Goal: Find specific page/section: Find specific page/section

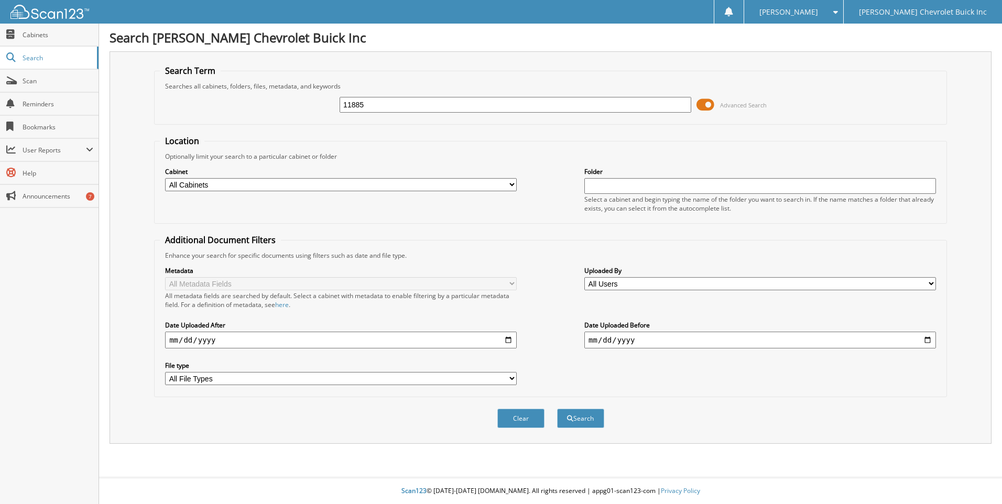
type input "11885"
click at [557, 409] on button "Search" at bounding box center [580, 418] width 47 height 19
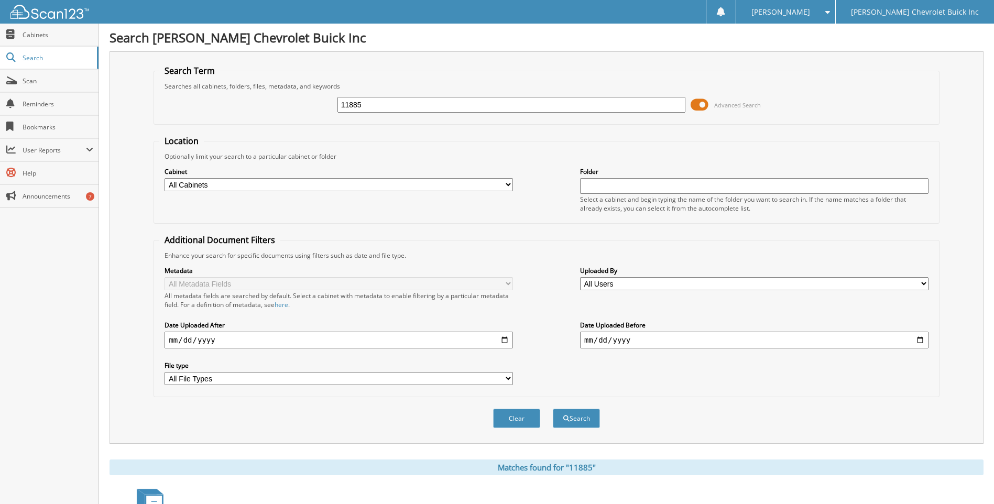
drag, startPoint x: 432, startPoint y: 109, endPoint x: 257, endPoint y: 104, distance: 174.6
click at [265, 104] on div "11885 Advanced Search" at bounding box center [546, 105] width 774 height 28
type input "11341"
click at [553, 409] on button "Search" at bounding box center [576, 418] width 47 height 19
click at [506, 180] on select "All Cabinets ACCOUNTS PAYABLE ACCOUNTS RECEIVABLE PARTS REPAIR ORDERS WIZ TICKE…" at bounding box center [339, 184] width 348 height 13
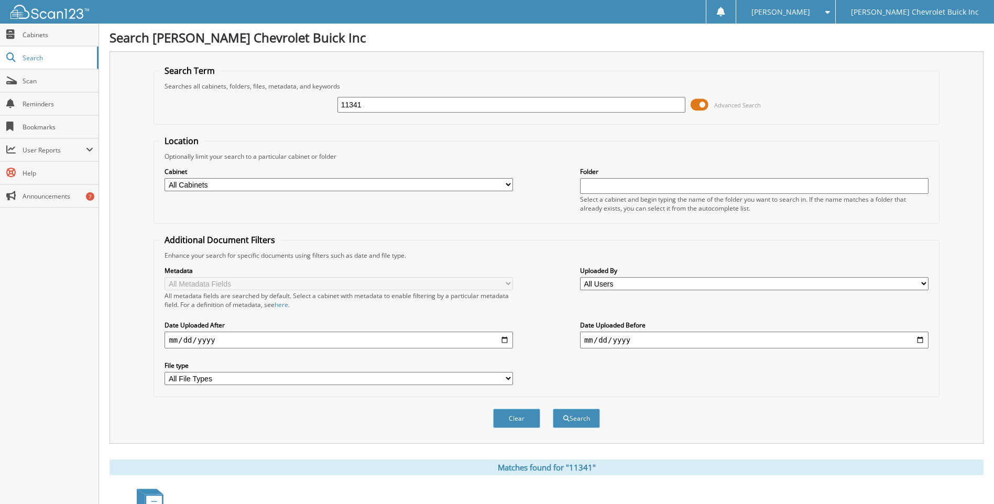
select select "11095"
click at [165, 178] on select "All Cabinets ACCOUNTS PAYABLE ACCOUNTS RECEIVABLE PARTS REPAIR ORDERS WIZ TICKE…" at bounding box center [339, 184] width 348 height 13
click at [568, 415] on button "Search" at bounding box center [576, 418] width 47 height 19
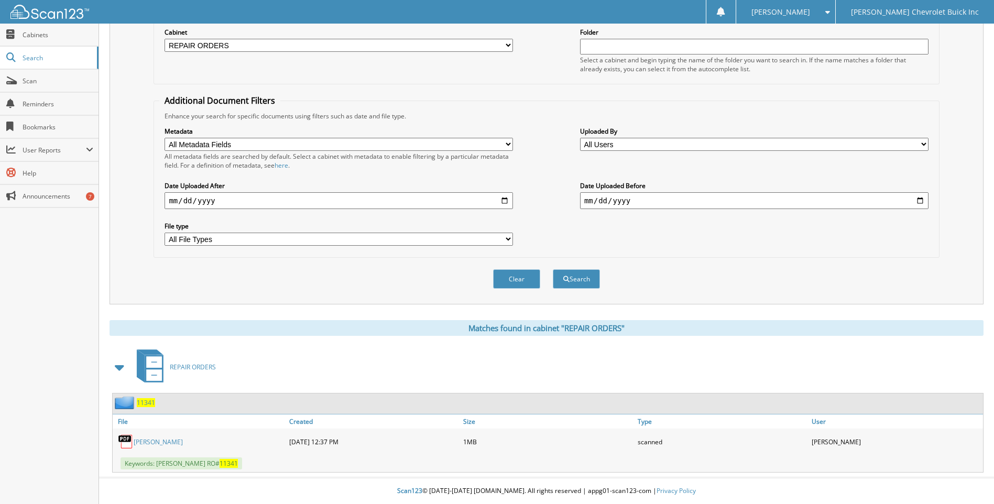
click at [145, 406] on span "11341" at bounding box center [146, 402] width 18 height 9
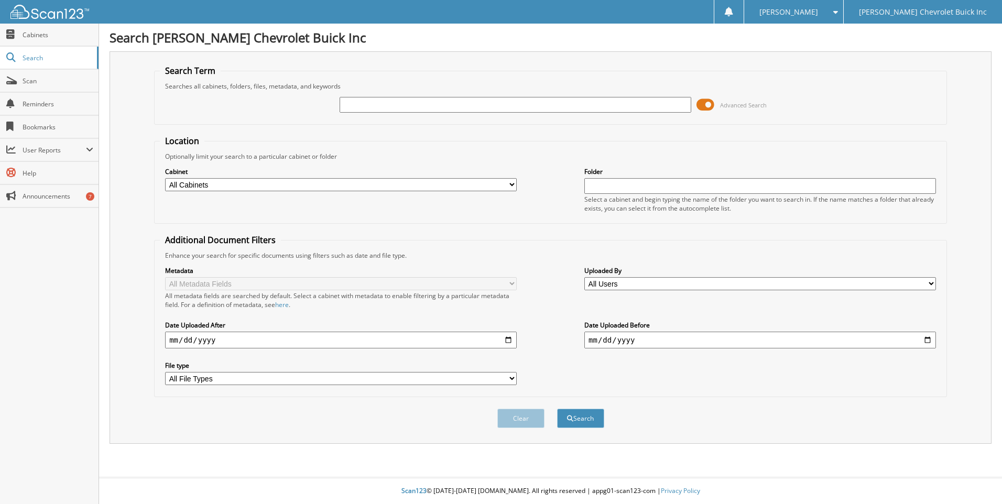
click at [374, 106] on input "text" at bounding box center [516, 105] width 352 height 16
type input "[PERSON_NAME]"
click at [506, 189] on select "All Cabinets ACCOUNTS PAYABLE ACCOUNTS RECEIVABLE PARTS REPAIR ORDERS WIZ TICKE…" at bounding box center [341, 184] width 352 height 13
drag, startPoint x: 581, startPoint y: 147, endPoint x: 564, endPoint y: 191, distance: 47.1
click at [581, 151] on fieldset "Location Optionally limit your search to a particular cabinet or folder Cabinet…" at bounding box center [550, 179] width 793 height 89
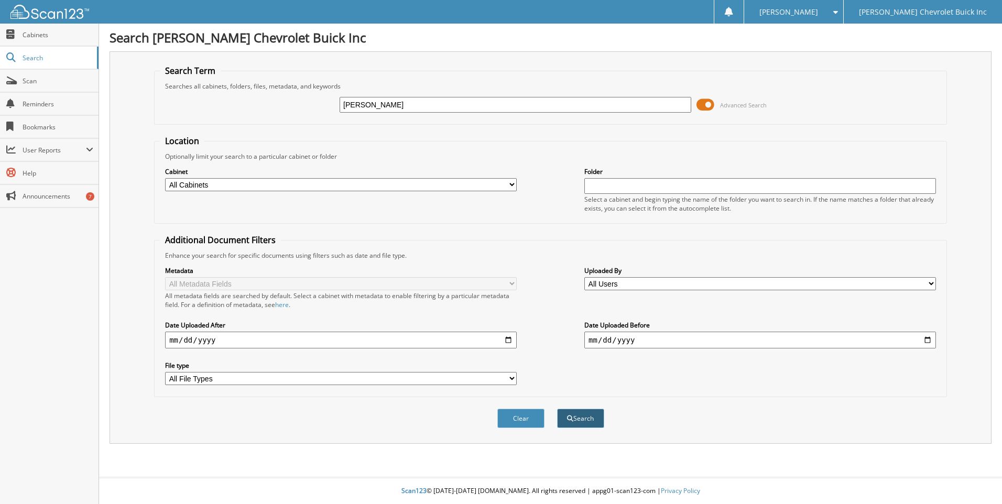
click at [582, 418] on button "Search" at bounding box center [580, 418] width 47 height 19
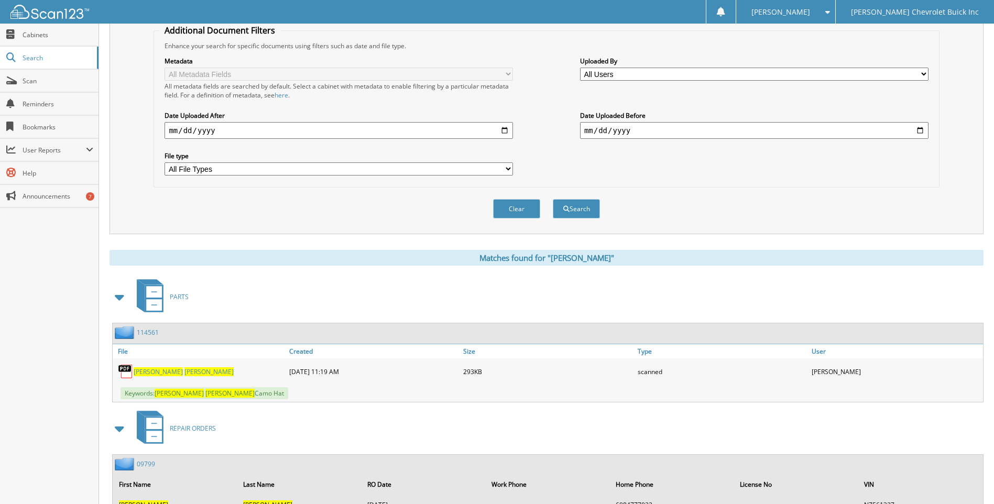
scroll to position [440, 0]
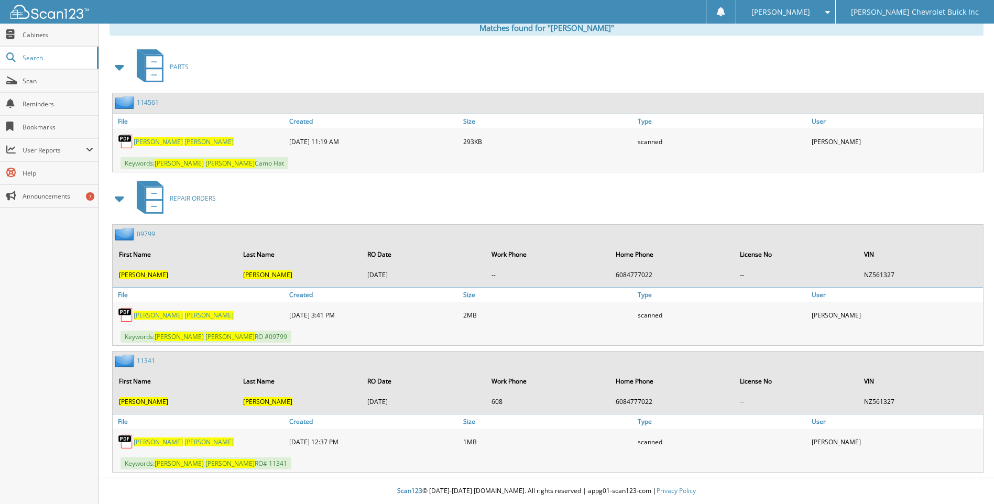
click at [147, 235] on link "09799" at bounding box center [146, 234] width 18 height 9
